Goal: Information Seeking & Learning: Learn about a topic

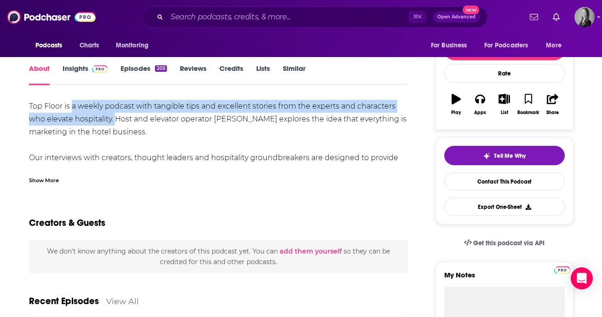
scroll to position [112, 0]
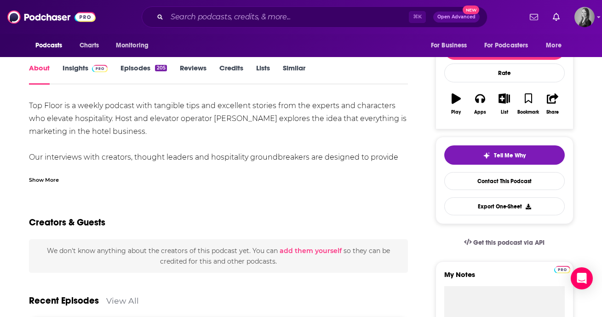
click at [180, 135] on div "Top Floor is a weekly podcast with tangible tips and excellent stories from the…" at bounding box center [219, 170] width 380 height 142
click at [42, 180] on div "Show More" at bounding box center [44, 179] width 30 height 9
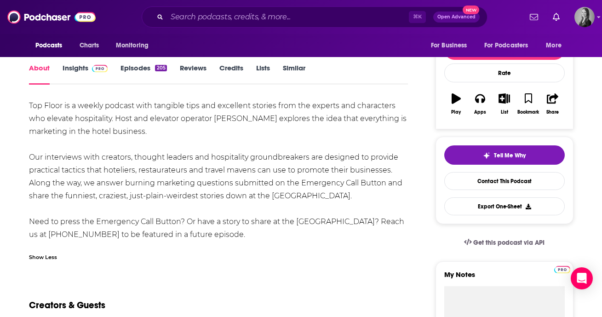
scroll to position [130, 0]
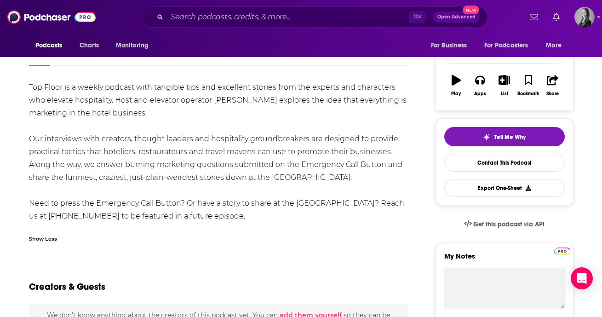
click at [177, 156] on div "Top Floor is a weekly podcast with tangible tips and excellent stories from the…" at bounding box center [219, 152] width 380 height 142
click at [177, 151] on div "Top Floor is a weekly podcast with tangible tips and excellent stories from the…" at bounding box center [219, 152] width 380 height 142
click at [74, 155] on div "Top Floor is a weekly podcast with tangible tips and excellent stories from the…" at bounding box center [219, 152] width 380 height 142
click at [58, 151] on div "Top Floor is a weekly podcast with tangible tips and excellent stories from the…" at bounding box center [219, 152] width 380 height 142
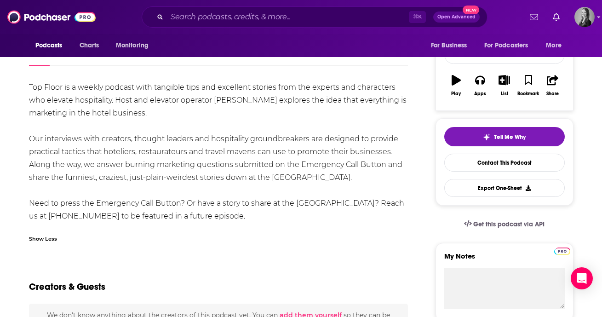
click at [63, 171] on div "Top Floor is a weekly podcast with tangible tips and excellent stories from the…" at bounding box center [219, 152] width 380 height 142
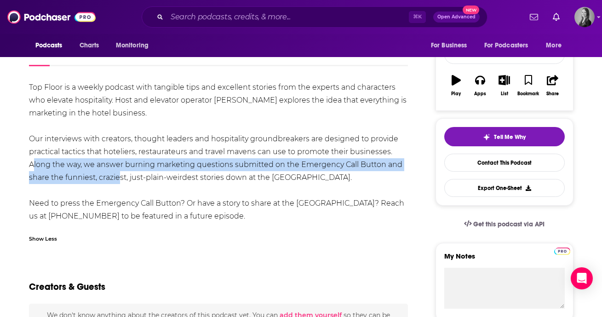
drag, startPoint x: 25, startPoint y: 166, endPoint x: 114, endPoint y: 178, distance: 89.6
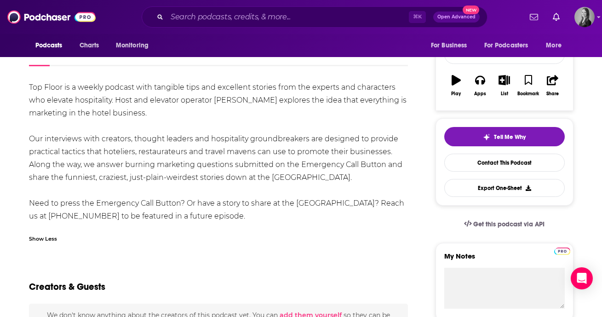
click at [106, 115] on div "Top Floor is a weekly podcast with tangible tips and excellent stories from the…" at bounding box center [219, 152] width 380 height 142
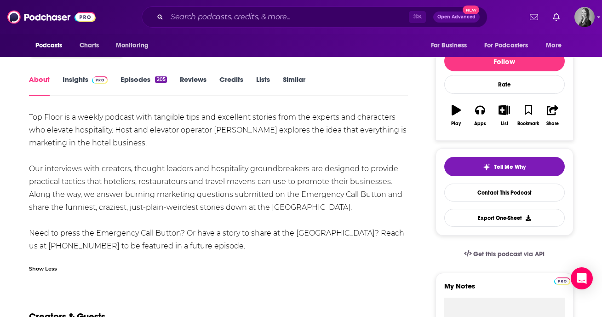
scroll to position [98, 0]
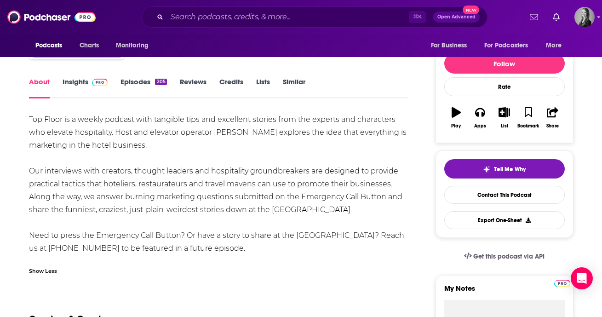
click at [108, 116] on div "Top Floor is a weekly podcast with tangible tips and excellent stories from the…" at bounding box center [219, 184] width 380 height 142
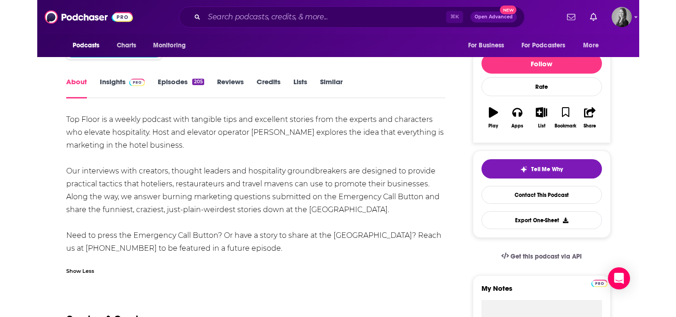
scroll to position [92, 0]
